Goal: Check status: Check status

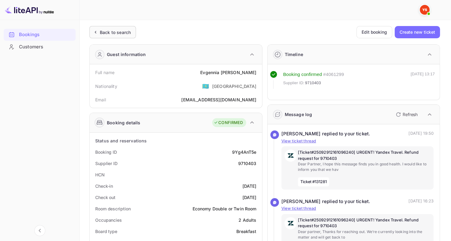
click at [105, 30] on div "Back to search" at bounding box center [115, 32] width 31 height 6
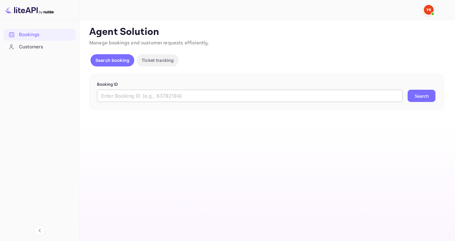
click at [177, 96] on input "text" at bounding box center [250, 96] width 306 height 12
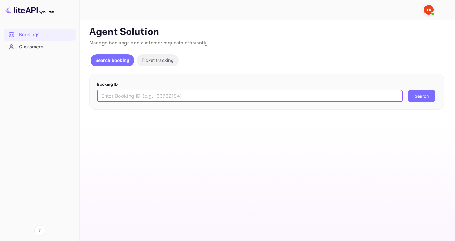
paste input "9465240"
type input "9465240"
click at [408, 90] on button "Search" at bounding box center [422, 96] width 28 height 12
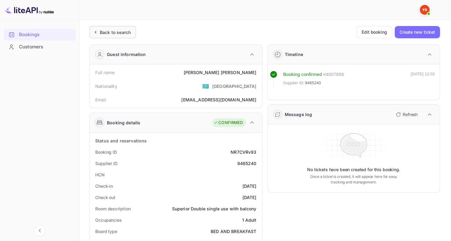
click at [126, 38] on div "Back to search" at bounding box center [112, 32] width 46 height 12
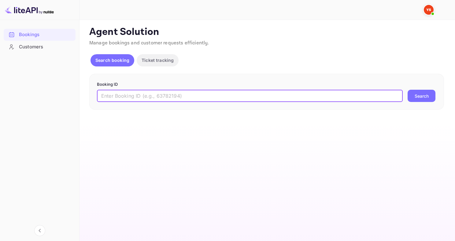
click at [136, 94] on input "text" at bounding box center [250, 96] width 306 height 12
paste input "9833582"
type input "9833582"
click at [408, 90] on button "Search" at bounding box center [422, 96] width 28 height 12
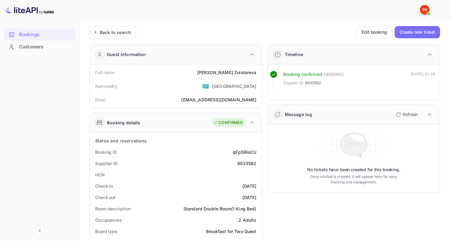
click at [241, 160] on div "9833582" at bounding box center [246, 163] width 19 height 6
copy div "9833582"
drag, startPoint x: 217, startPoint y: 73, endPoint x: 256, endPoint y: 76, distance: 39.2
click at [256, 76] on div "Full name [PERSON_NAME]" at bounding box center [175, 72] width 167 height 11
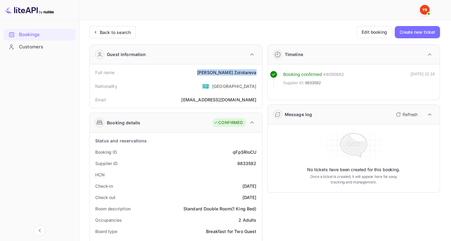
copy div "[PERSON_NAME]"
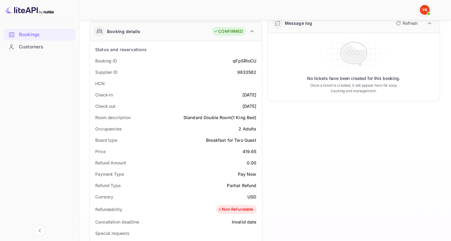
scroll to position [92, 0]
drag, startPoint x: 239, startPoint y: 149, endPoint x: 258, endPoint y: 150, distance: 19.6
click at [258, 150] on div "Price 419.65" at bounding box center [175, 150] width 167 height 11
copy div "419.65"
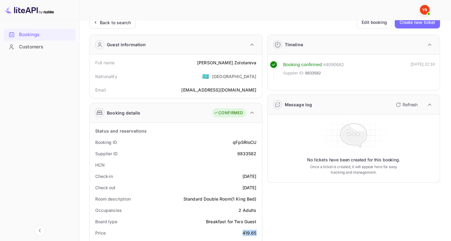
scroll to position [0, 0]
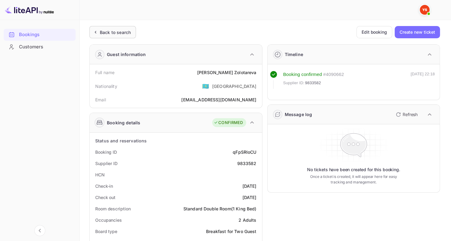
click at [101, 29] on div "Back to search" at bounding box center [115, 32] width 31 height 6
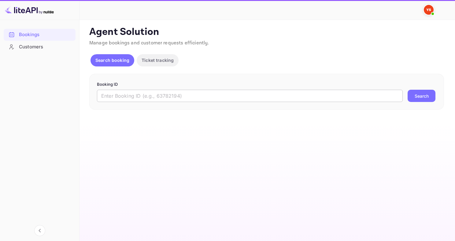
click at [169, 96] on input "text" at bounding box center [250, 96] width 306 height 12
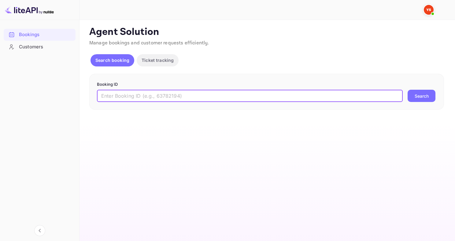
paste input "9693835"
type input "9693835"
click at [408, 90] on button "Search" at bounding box center [422, 96] width 28 height 12
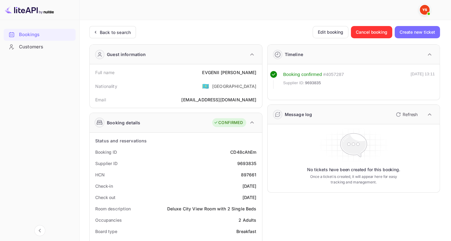
click at [122, 32] on div "Back to search" at bounding box center [115, 32] width 31 height 6
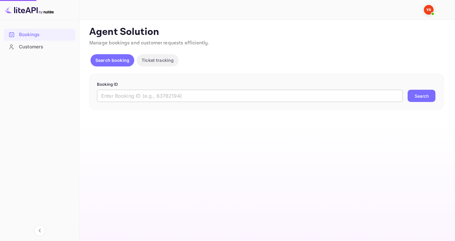
click at [177, 91] on input "text" at bounding box center [250, 96] width 306 height 12
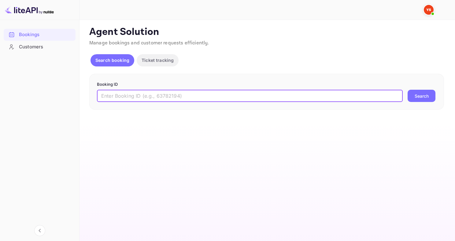
paste input "9362495"
type input "9362495"
click at [408, 90] on button "Search" at bounding box center [422, 96] width 28 height 12
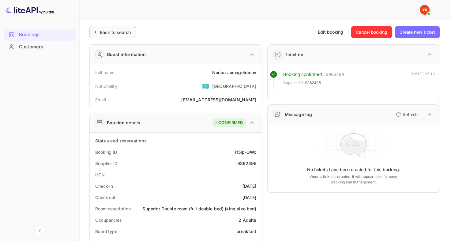
click at [124, 27] on div "Back to search" at bounding box center [112, 32] width 46 height 12
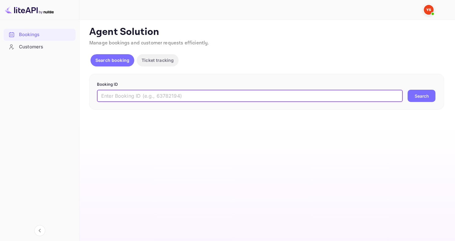
click at [165, 91] on input "text" at bounding box center [250, 96] width 306 height 12
paste input "9834164"
type input "9834164"
click at [408, 90] on button "Search" at bounding box center [422, 96] width 28 height 12
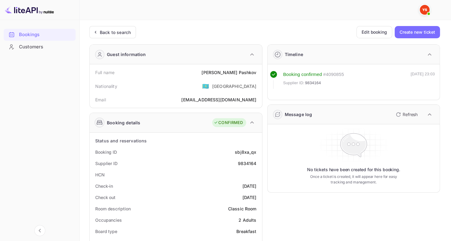
scroll to position [31, 0]
